Goal: Check status: Check status

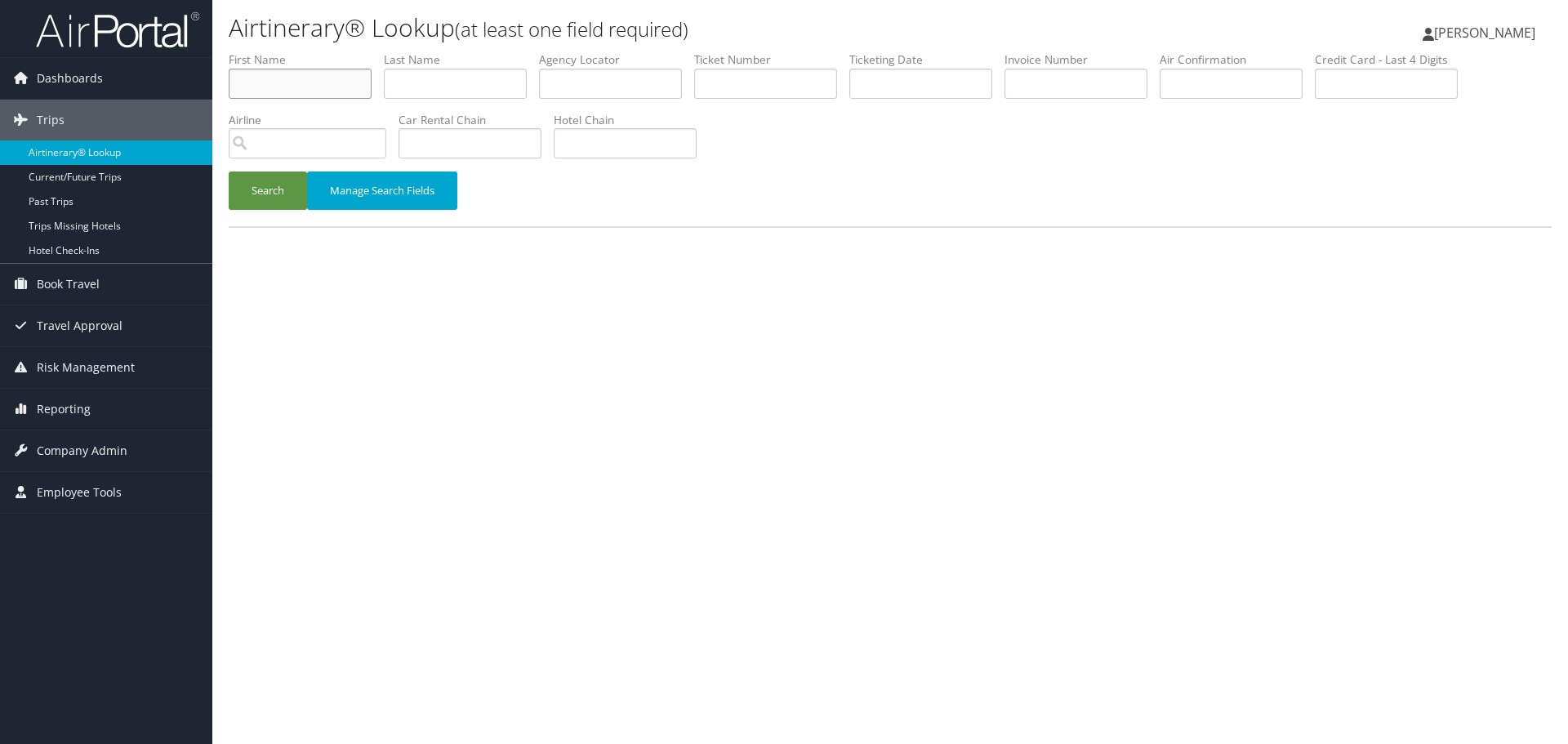
click at [281, 81] on input "text" at bounding box center [300, 84] width 143 height 31
paste input "Mauro"
type input "Mauro"
click at [395, 94] on input "text" at bounding box center [455, 84] width 143 height 31
paste input "Pescadinha"
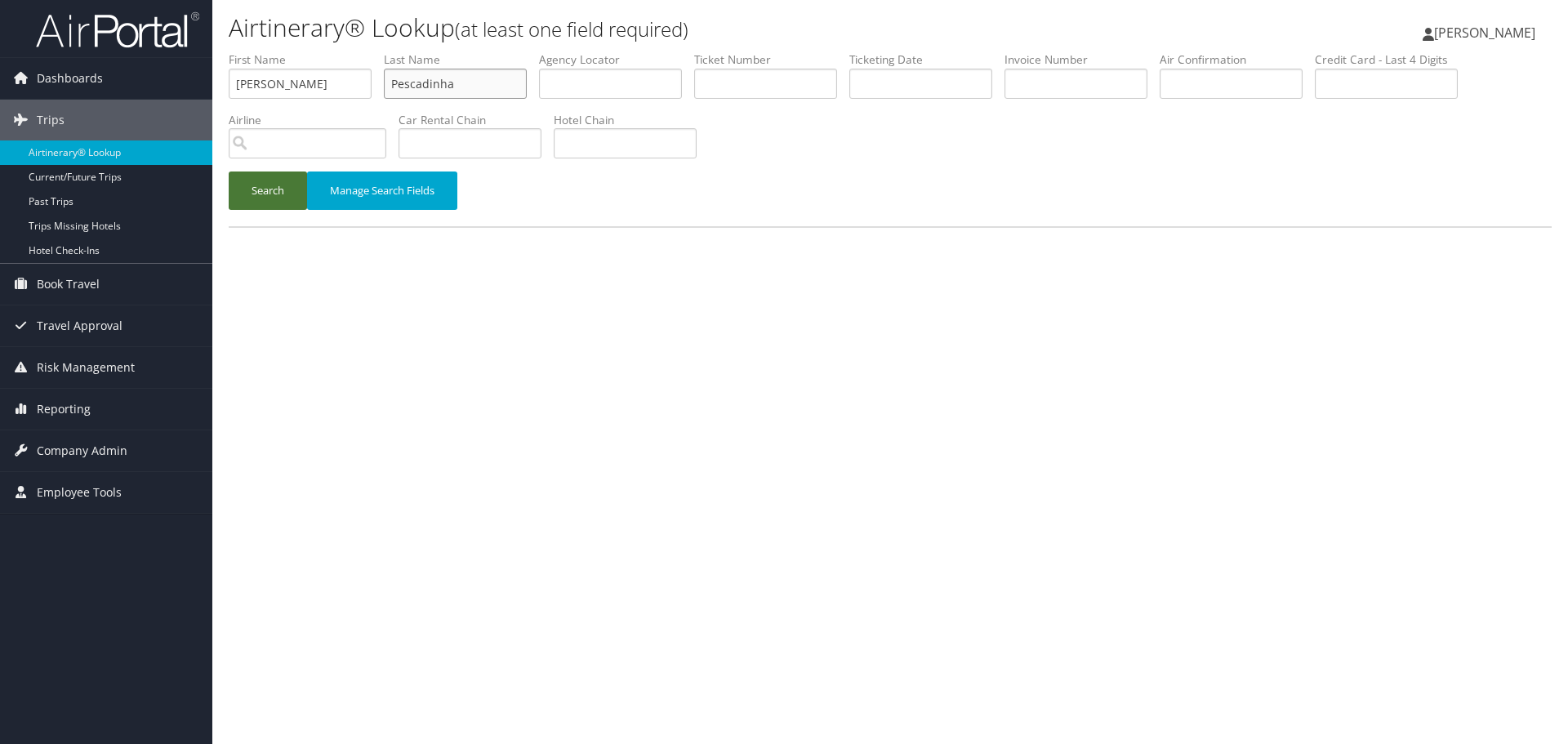
type input "Pescadinha"
click at [249, 192] on button "Search" at bounding box center [268, 190] width 78 height 38
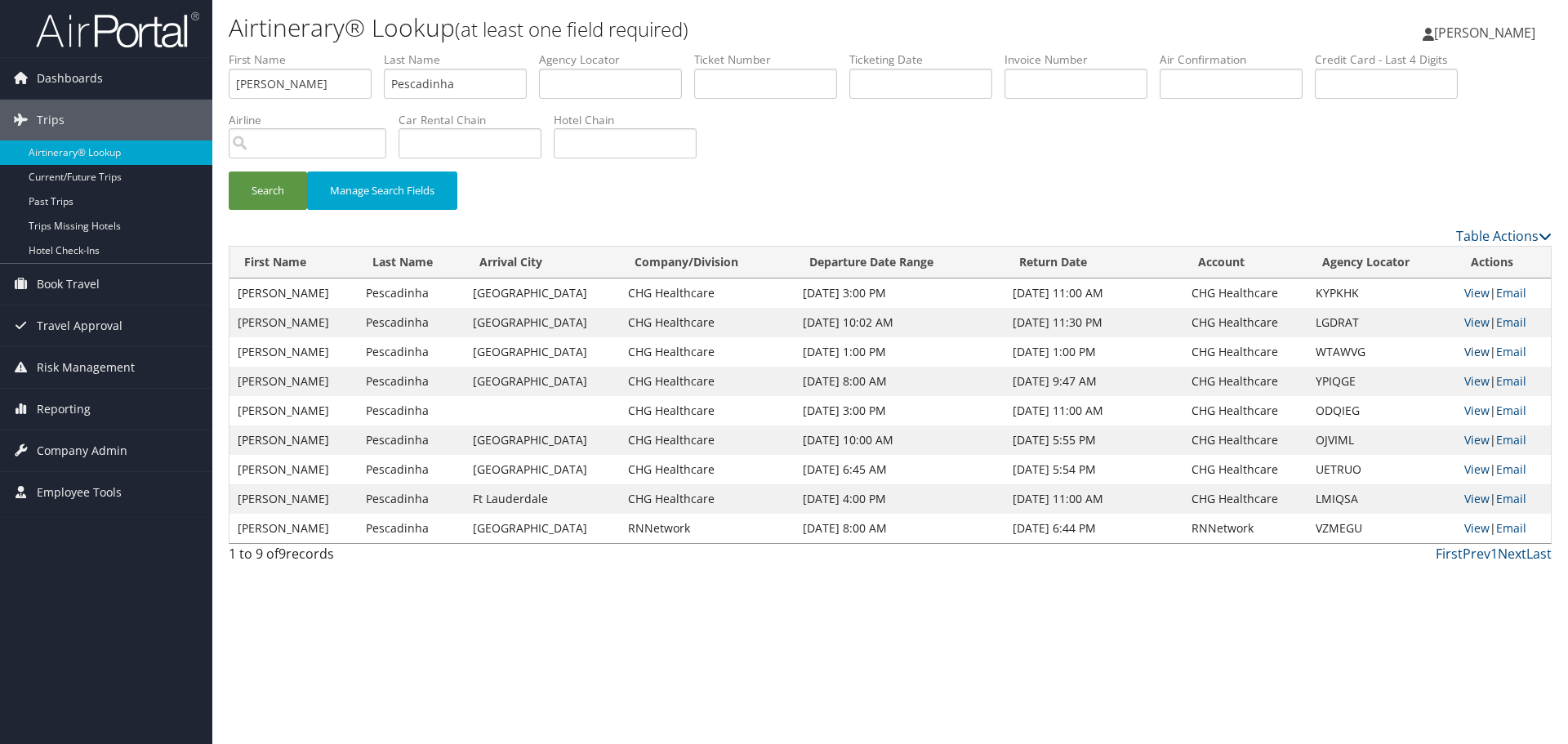
click at [1472, 349] on link "View" at bounding box center [1476, 352] width 25 height 15
click at [75, 151] on link "Airtinerary® Lookup" at bounding box center [106, 153] width 212 height 25
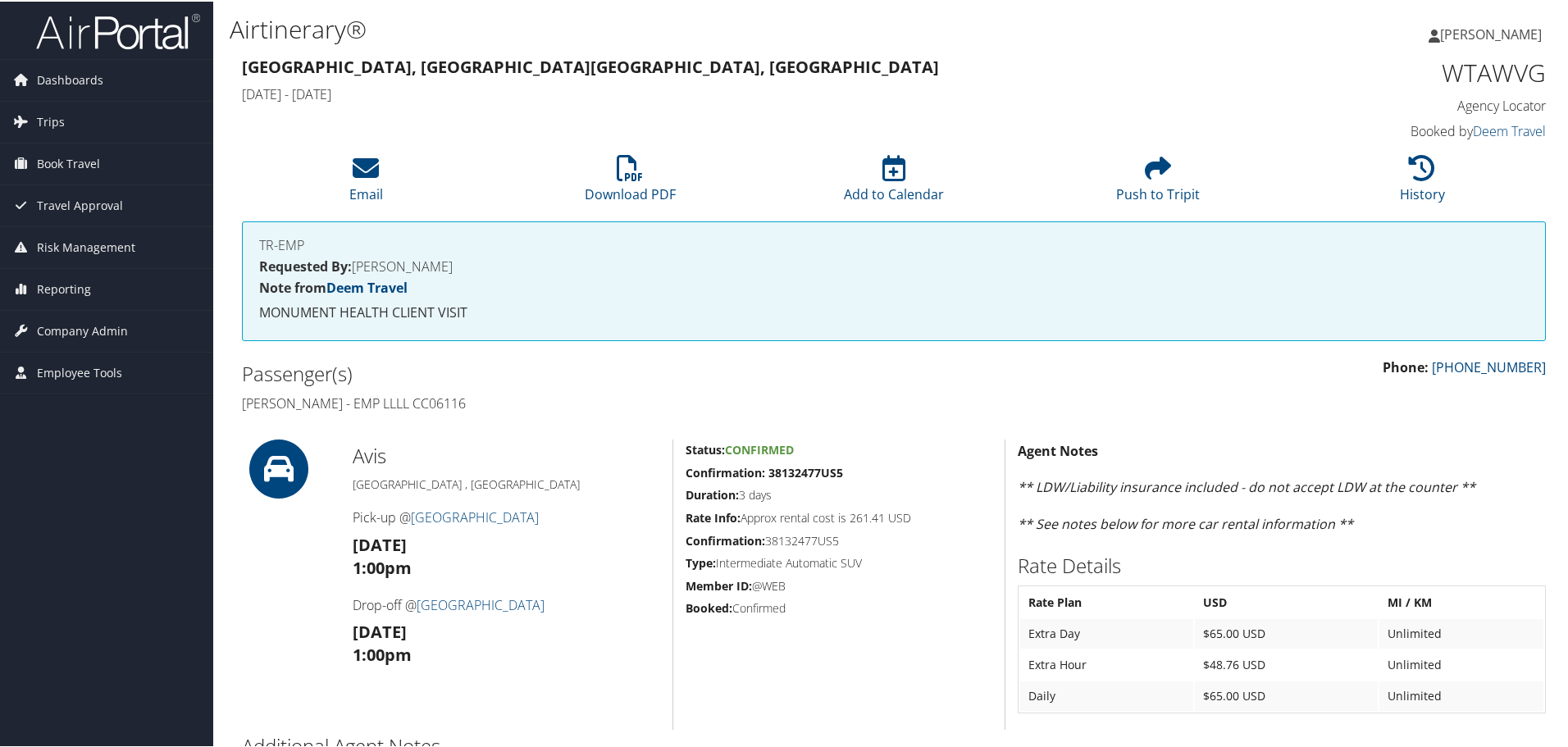
drag, startPoint x: 493, startPoint y: 402, endPoint x: 444, endPoint y: 412, distance: 50.0
click at [444, 412] on div "Passenger(s) Mauro Pescadinha - EMP LLLL CC06116" at bounding box center [562, 386] width 664 height 61
click at [484, 408] on h4 "Mauro Pescadinha - EMP LLLL CC06116" at bounding box center [561, 401] width 639 height 18
click at [498, 403] on h4 "Mauro Pescadinha - EMP LLLL CC06116" at bounding box center [561, 401] width 639 height 18
click at [503, 403] on h4 "Mauro Pescadinha - EMP LLLL CC06116" at bounding box center [561, 401] width 639 height 18
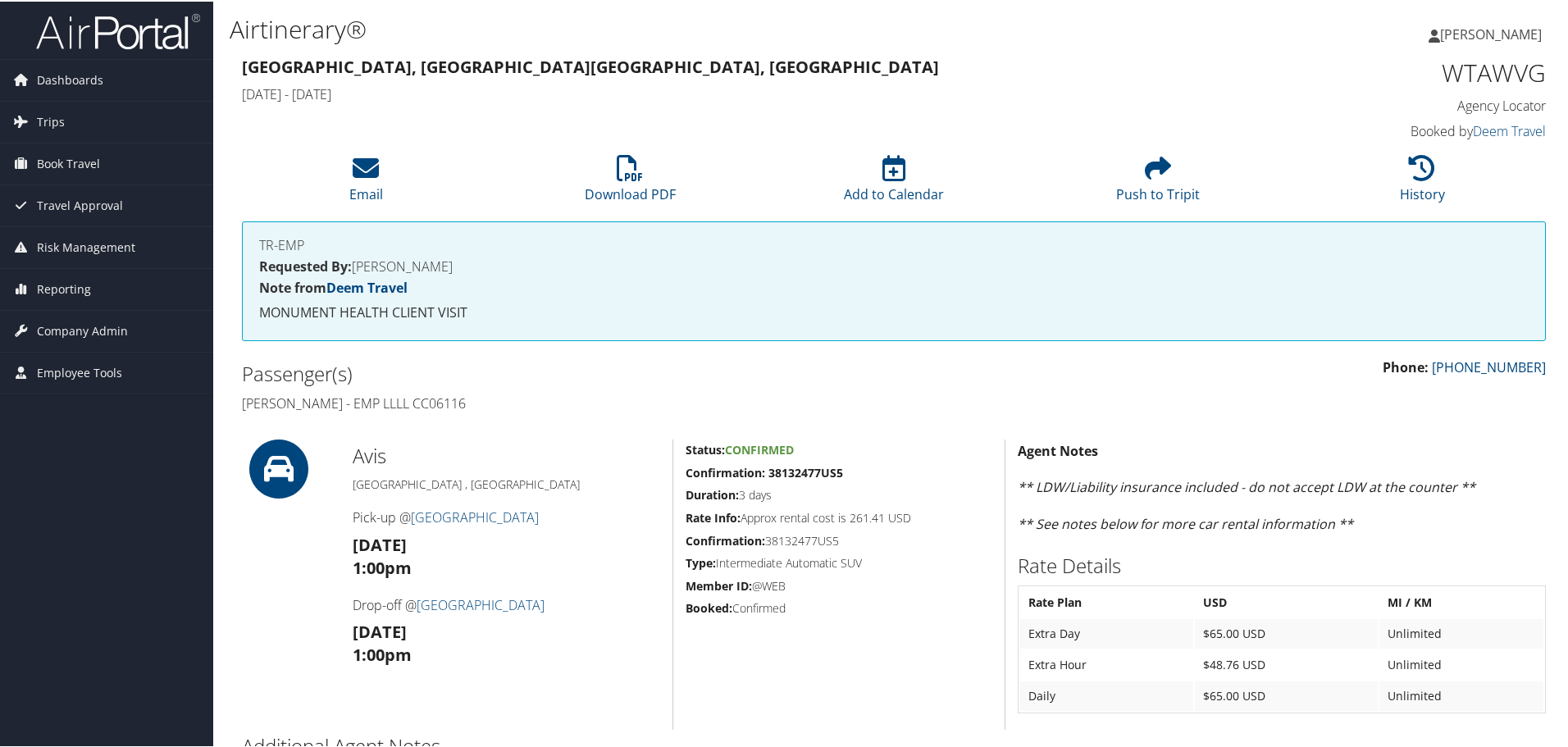
click at [504, 403] on h4 "Mauro Pescadinha - EMP LLLL CC06116" at bounding box center [561, 401] width 639 height 18
click at [453, 400] on h4 "Mauro Pescadinha - EMP LLLL CC06116" at bounding box center [561, 401] width 639 height 18
copy h4 "CC06116"
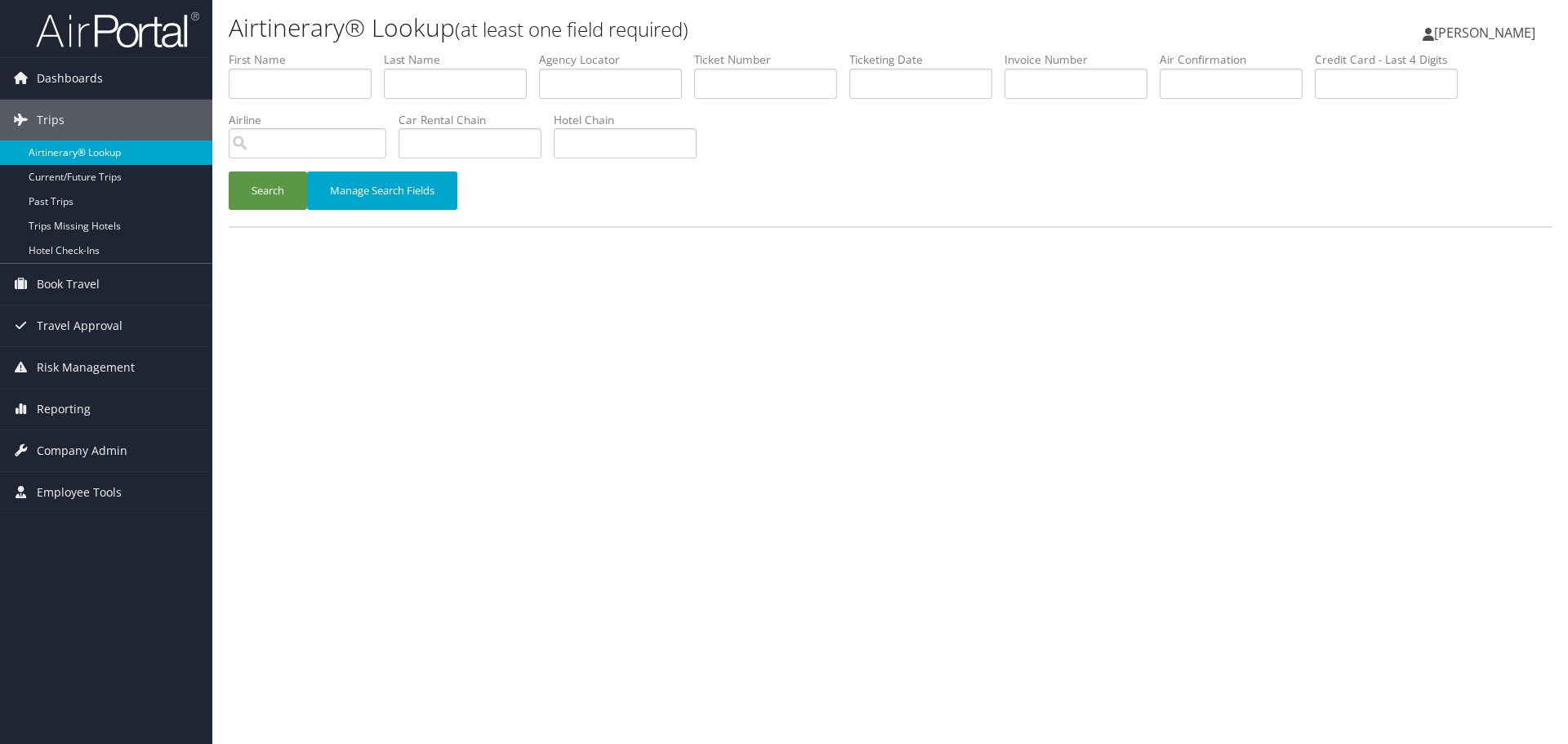
click at [57, 154] on link "Airtinerary® Lookup" at bounding box center [106, 153] width 212 height 25
click at [272, 90] on input "text" at bounding box center [300, 84] width 143 height 31
paste input "[PERSON_NAME]"
type input "[PERSON_NAME]"
drag, startPoint x: 464, startPoint y: 86, endPoint x: 422, endPoint y: 102, distance: 44.9
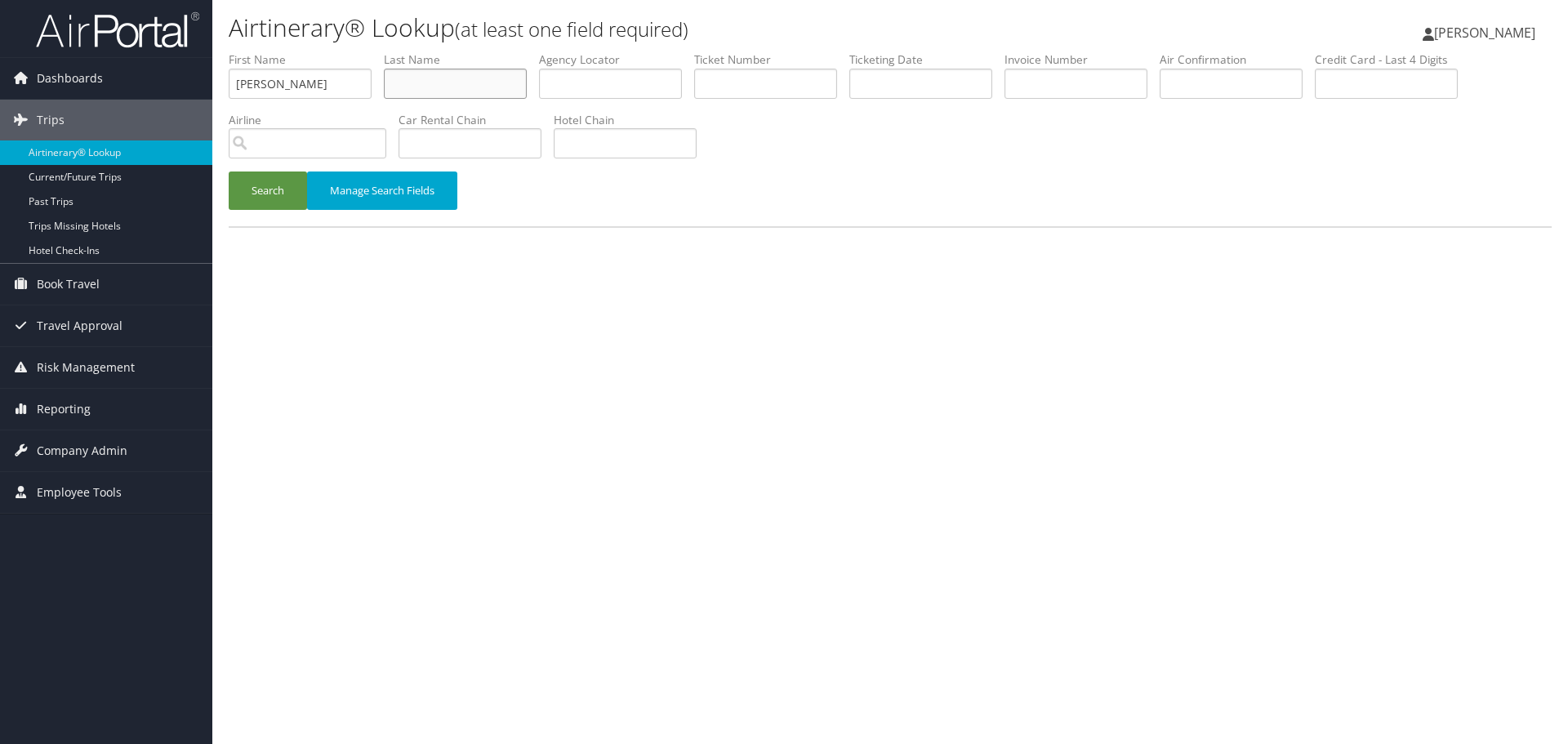
click at [464, 86] on input "text" at bounding box center [455, 84] width 143 height 31
paste input "Depaolis"
type input "Depaolis"
click at [281, 189] on button "Search" at bounding box center [268, 190] width 78 height 38
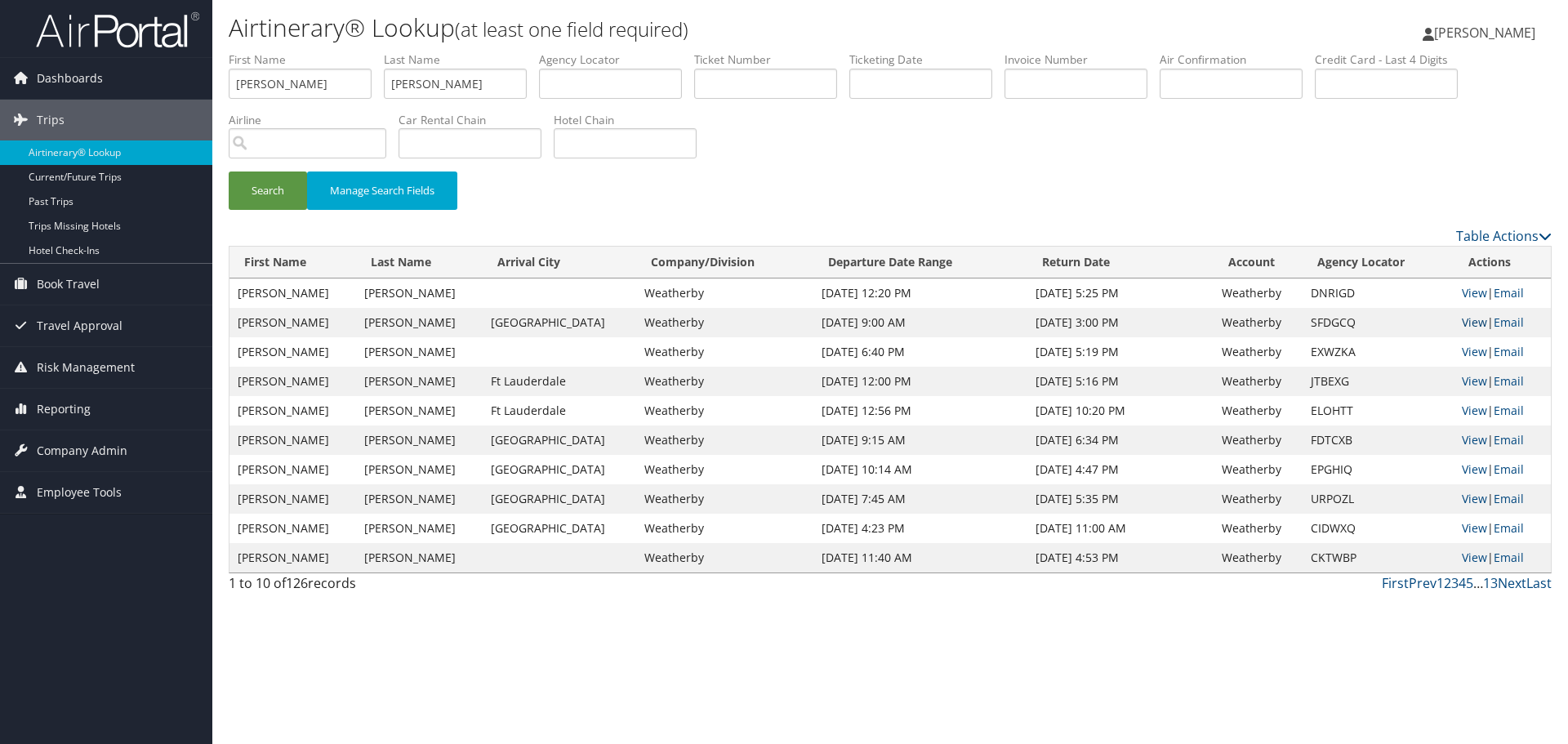
click at [1462, 322] on link "View" at bounding box center [1474, 322] width 25 height 15
click at [98, 147] on link "Airtinerary® Lookup" at bounding box center [106, 153] width 212 height 25
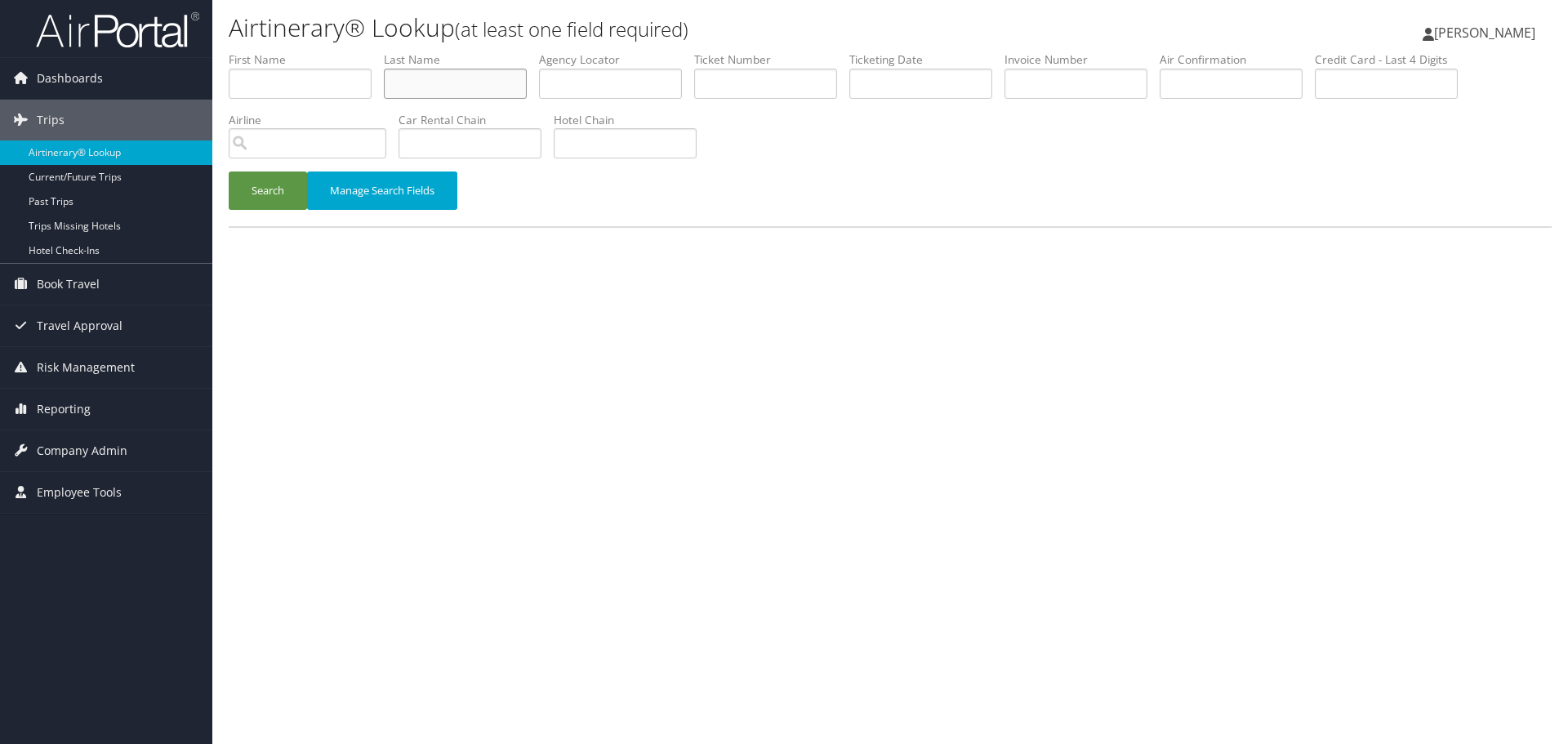
click at [419, 92] on input "text" at bounding box center [455, 84] width 143 height 31
paste input "Kite"
type input "Kite"
click at [284, 81] on input "text" at bounding box center [300, 84] width 143 height 31
paste input "James"
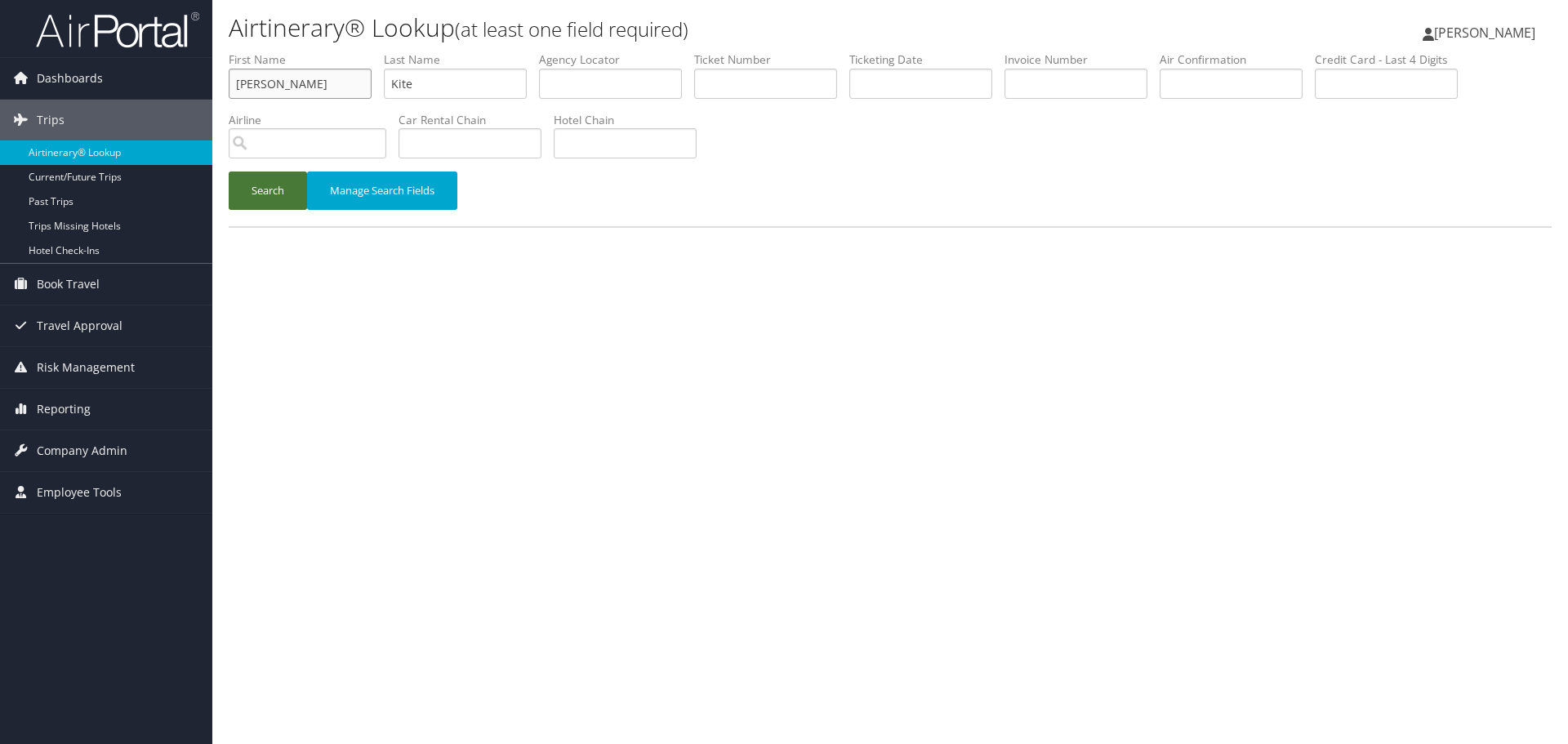
type input "James"
click at [275, 200] on button "Search" at bounding box center [268, 190] width 78 height 38
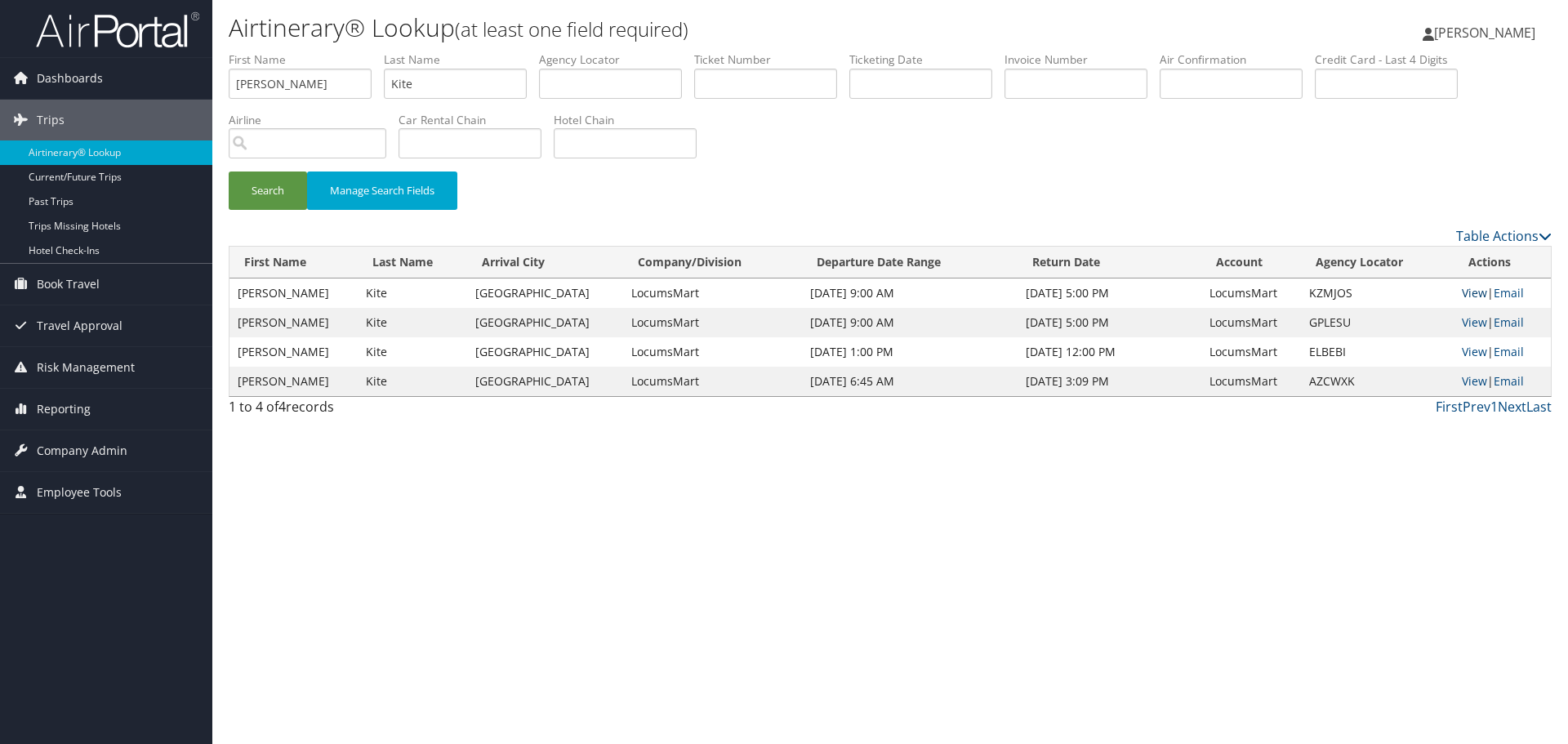
click at [1467, 293] on link "View" at bounding box center [1474, 292] width 25 height 15
click at [121, 153] on link "Airtinerary® Lookup" at bounding box center [106, 153] width 212 height 25
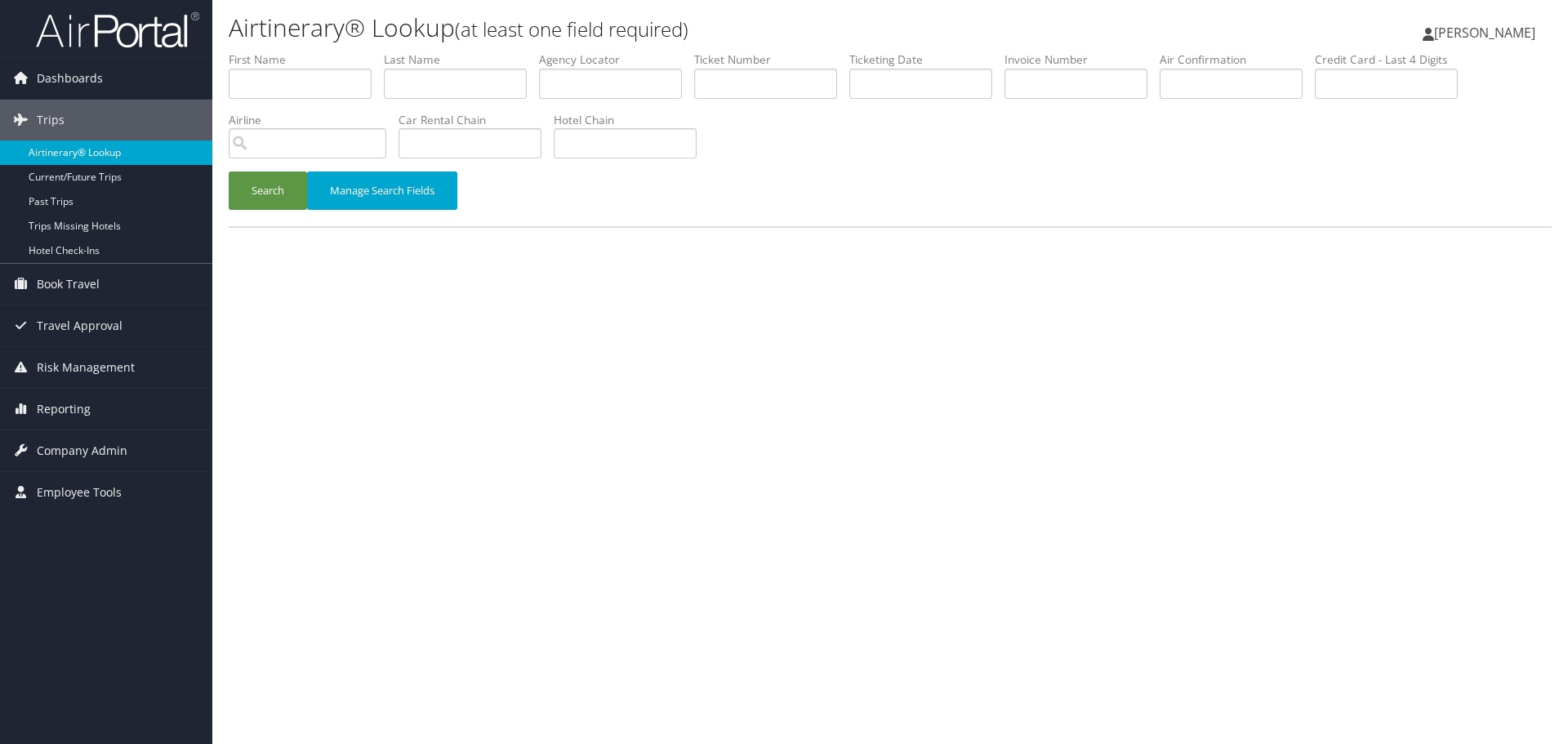
click at [111, 153] on link "Airtinerary® Lookup" at bounding box center [106, 153] width 212 height 25
drag, startPoint x: 104, startPoint y: 152, endPoint x: 103, endPoint y: 160, distance: 8.1
click at [104, 152] on link "Airtinerary® Lookup" at bounding box center [106, 153] width 212 height 25
drag, startPoint x: 768, startPoint y: 82, endPoint x: 703, endPoint y: 109, distance: 70.4
click at [768, 82] on input "text" at bounding box center [765, 84] width 143 height 31
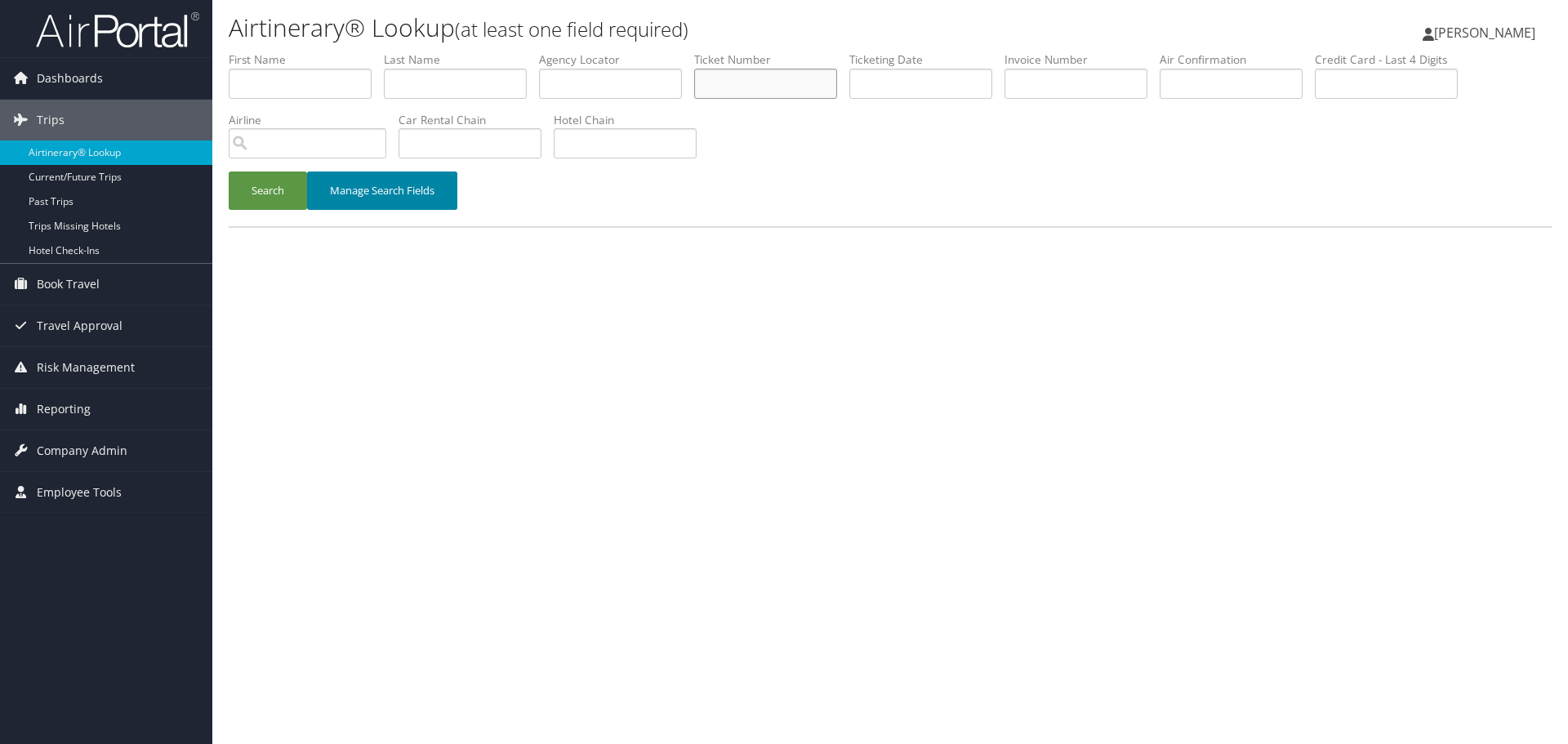
paste input "0067276887809"
type input "0067276887809"
click at [241, 201] on button "Search" at bounding box center [268, 190] width 78 height 38
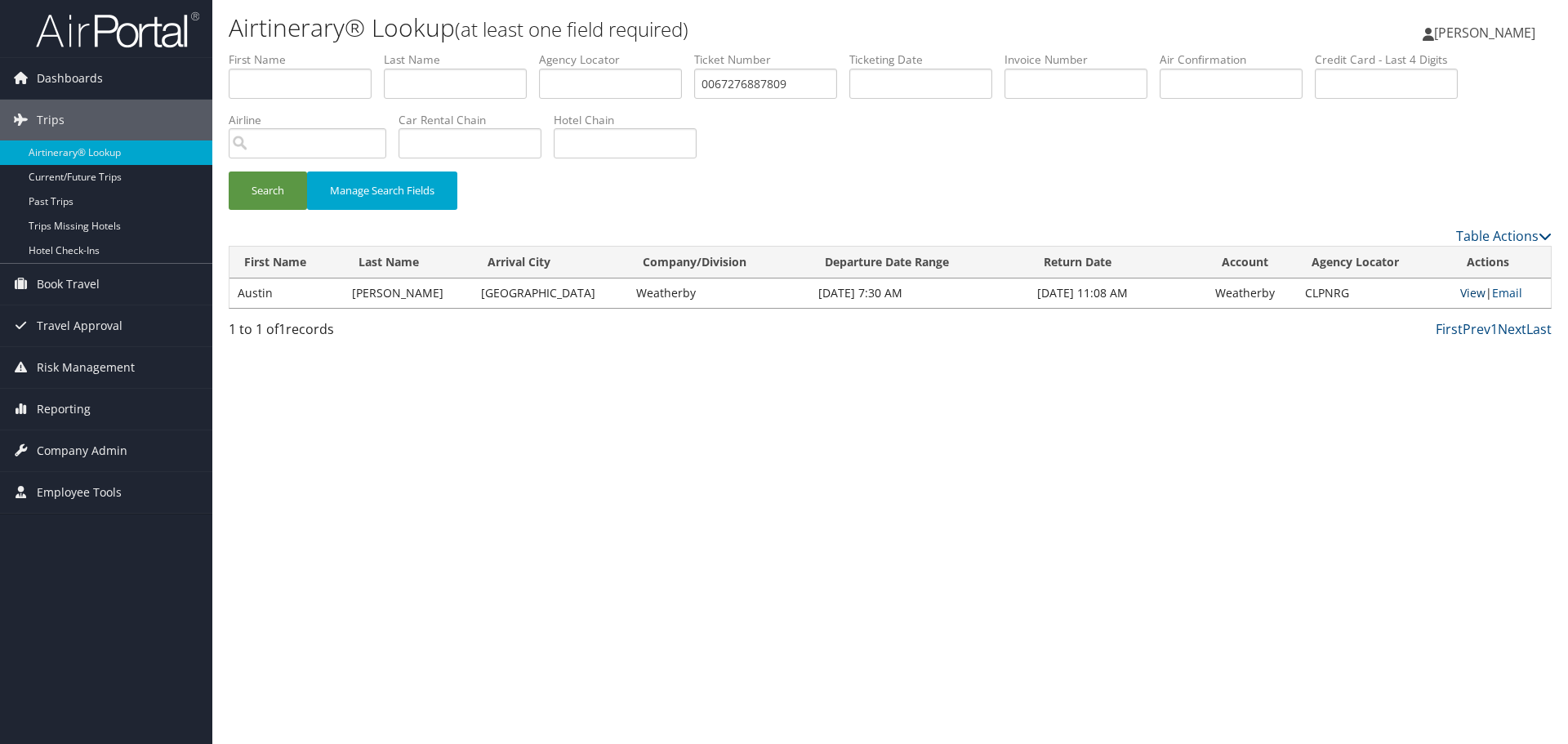
click at [1475, 291] on link "View" at bounding box center [1472, 292] width 25 height 15
click at [133, 153] on link "Airtinerary® Lookup" at bounding box center [106, 153] width 212 height 25
